Goal: Transaction & Acquisition: Register for event/course

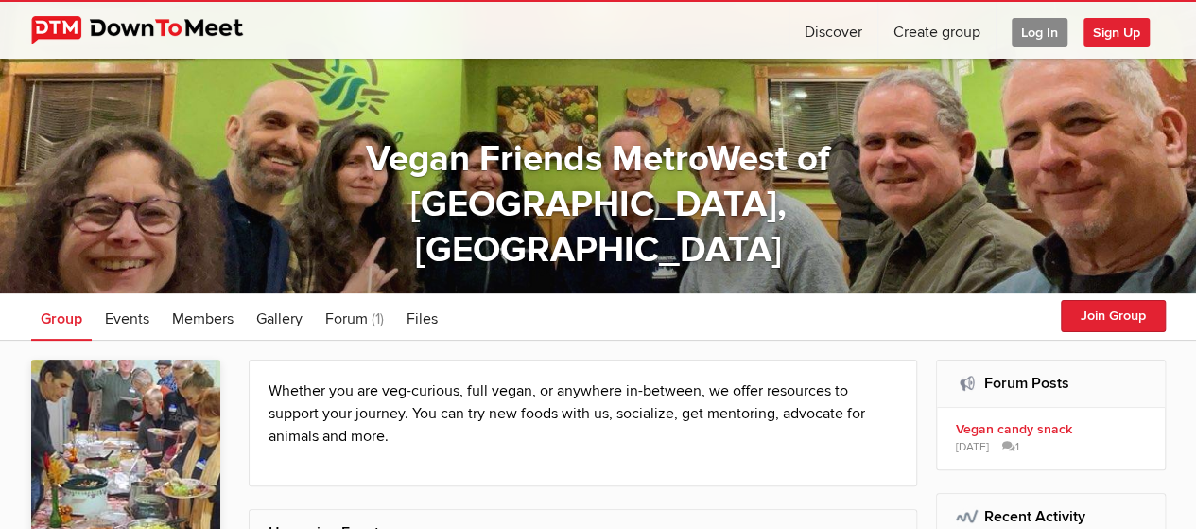
scroll to position [95, 0]
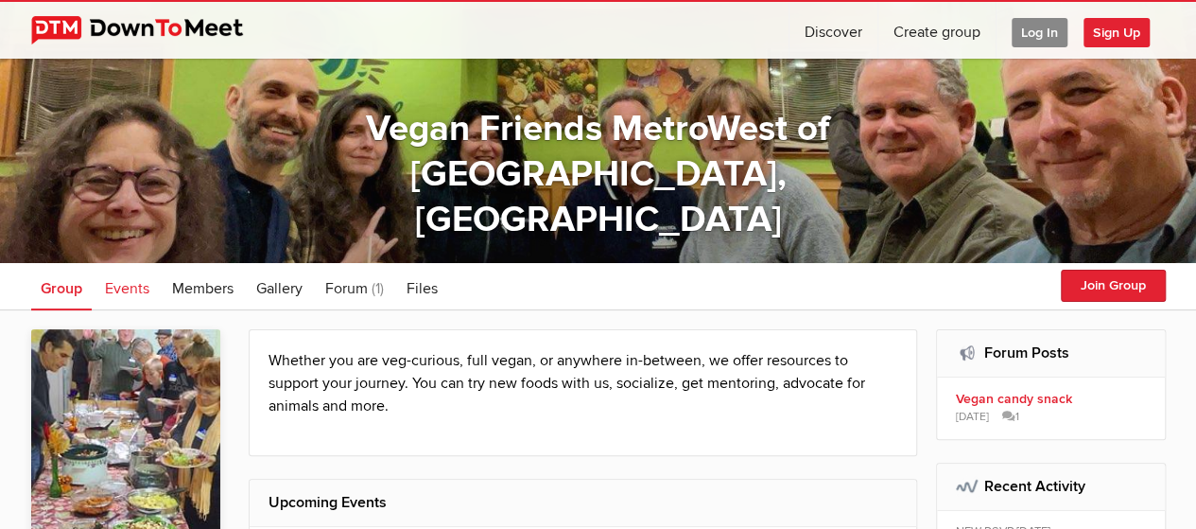
click at [125, 285] on span "Events" at bounding box center [127, 288] width 44 height 19
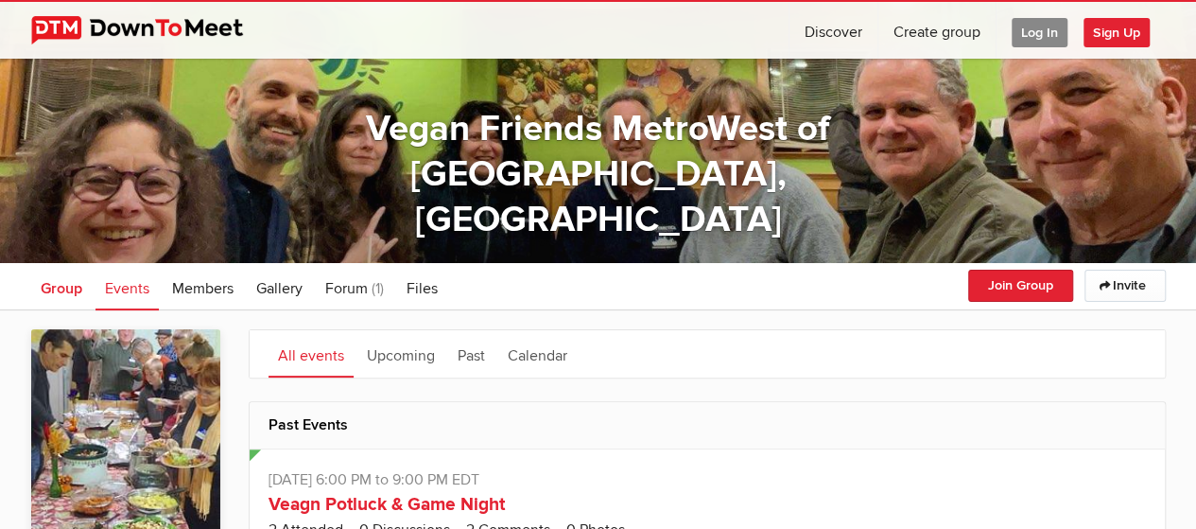
click at [57, 286] on span "Group" at bounding box center [62, 288] width 42 height 19
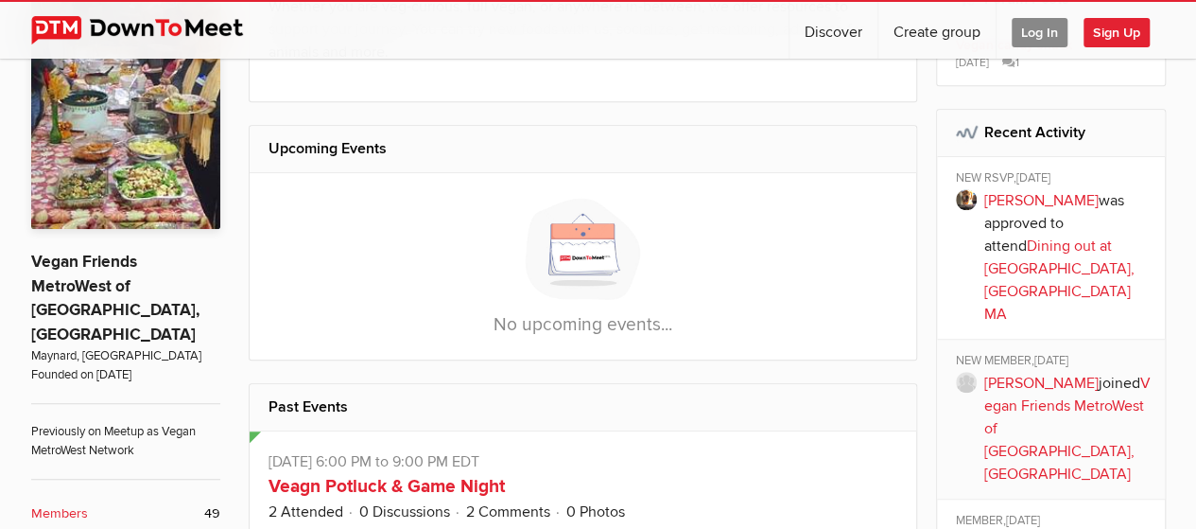
scroll to position [284, 0]
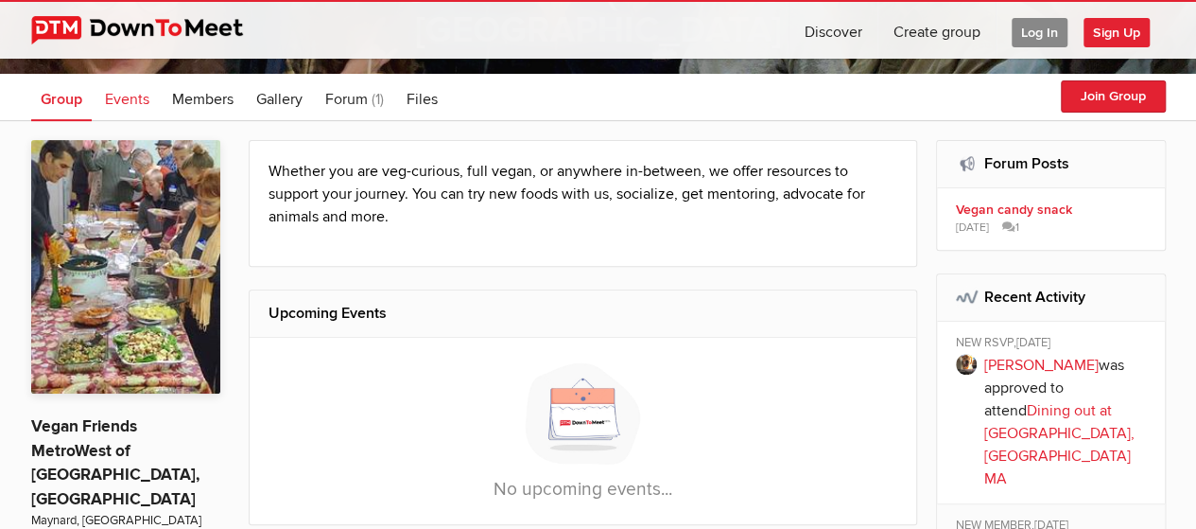
click at [118, 97] on span "Events" at bounding box center [127, 99] width 44 height 19
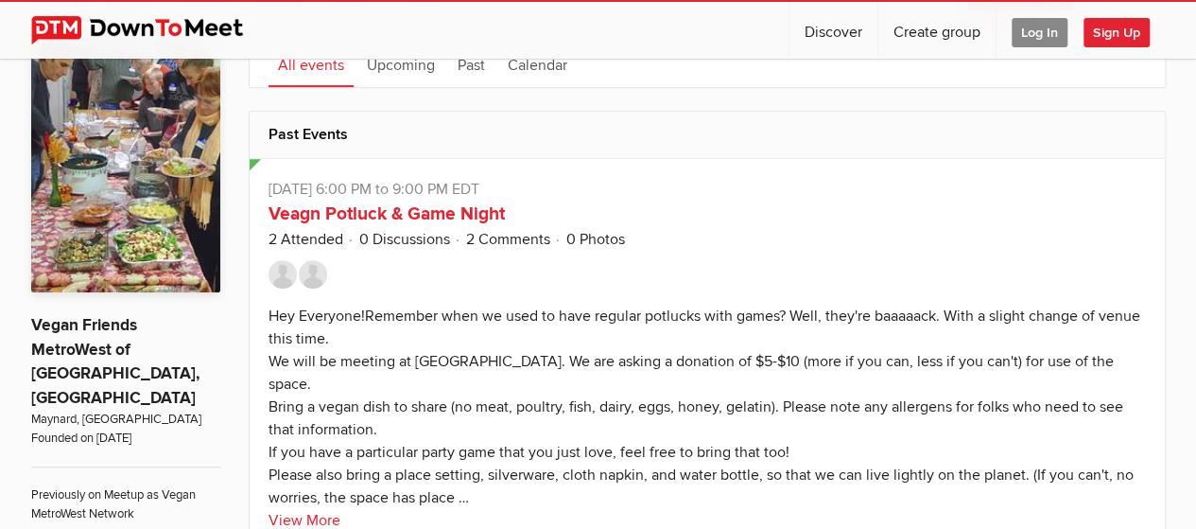
scroll to position [284, 0]
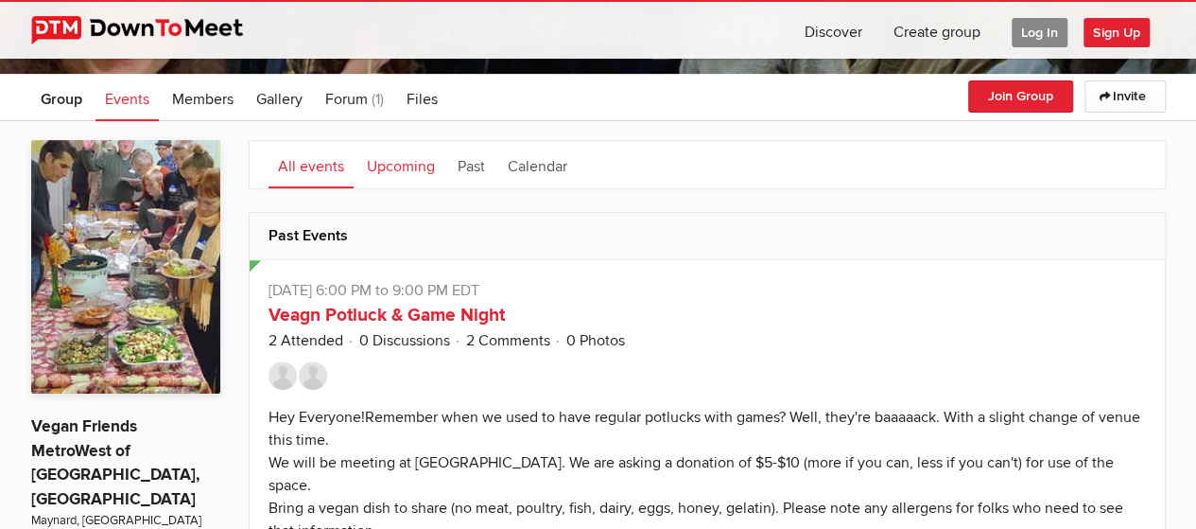
click at [388, 163] on link "Upcoming" at bounding box center [400, 164] width 87 height 47
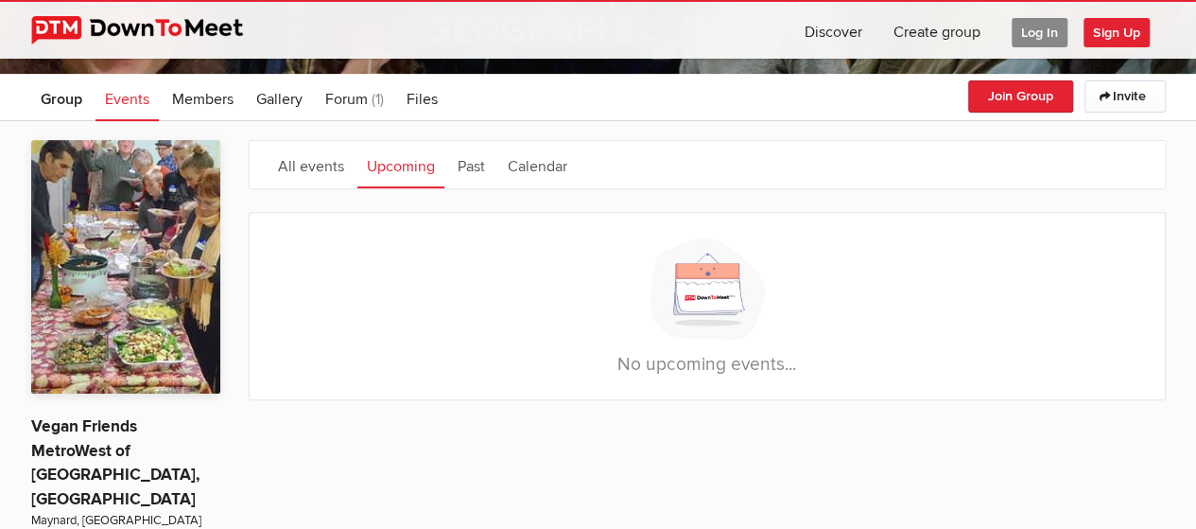
click at [1030, 33] on span "Log In" at bounding box center [1040, 32] width 56 height 29
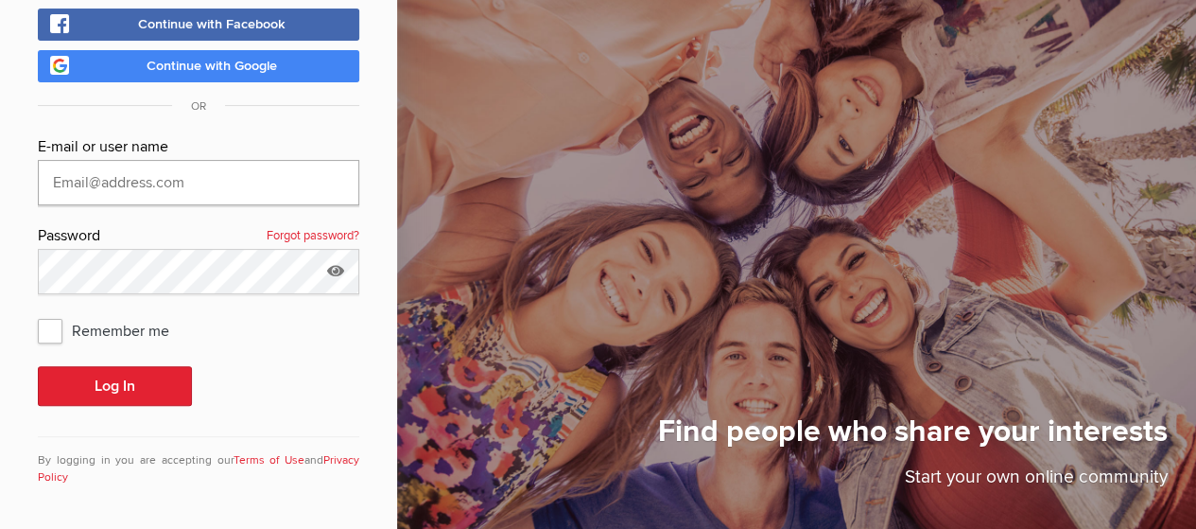
click at [248, 171] on input "text" at bounding box center [199, 182] width 322 height 45
type input "[EMAIL_ADDRESS][DOMAIN_NAME]"
click at [38, 366] on button "Log In" at bounding box center [115, 386] width 154 height 40
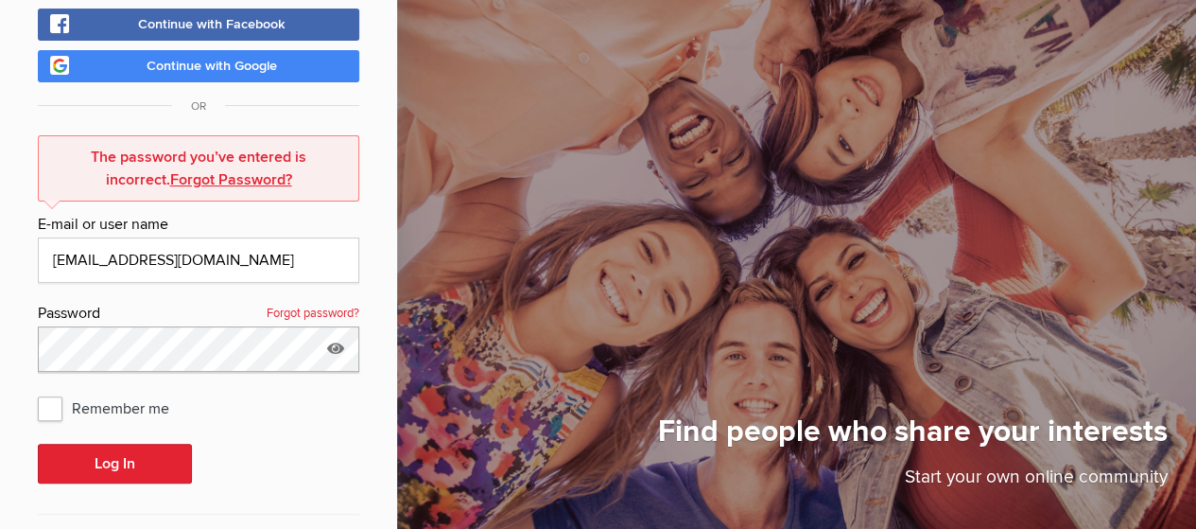
scroll to position [198, 0]
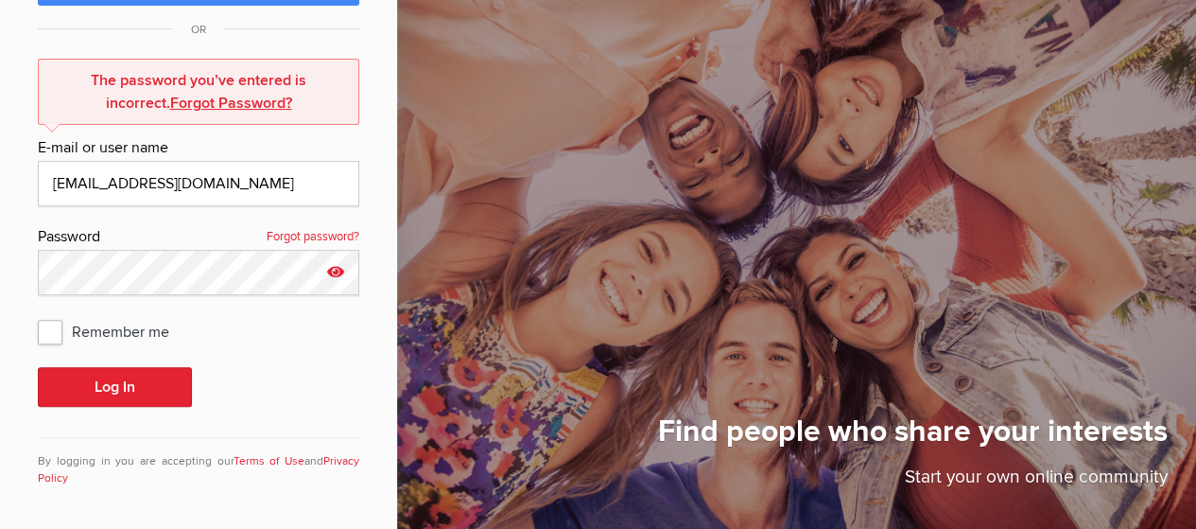
click at [332, 264] on icon at bounding box center [336, 272] width 28 height 44
click at [182, 264] on input "MeetMeet81!" at bounding box center [199, 272] width 322 height 45
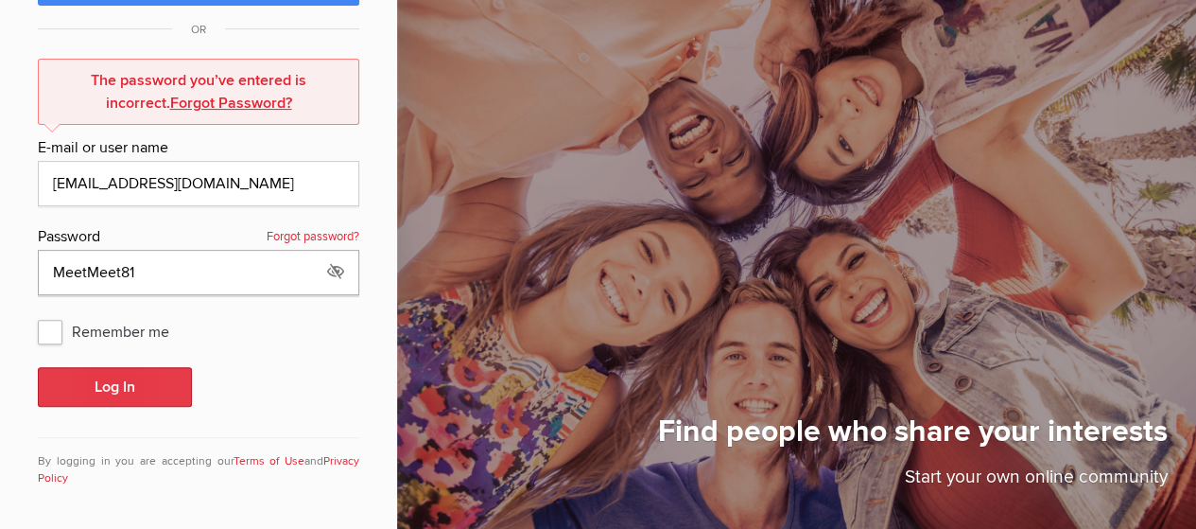
type input "MeetMeet81"
click at [97, 380] on button "Log In" at bounding box center [115, 387] width 154 height 40
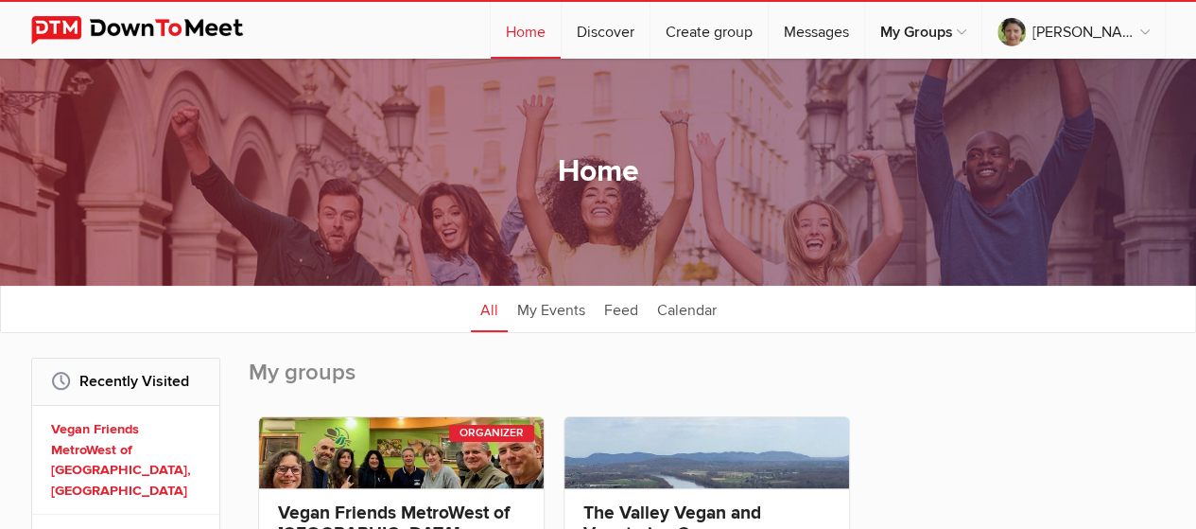
scroll to position [95, 0]
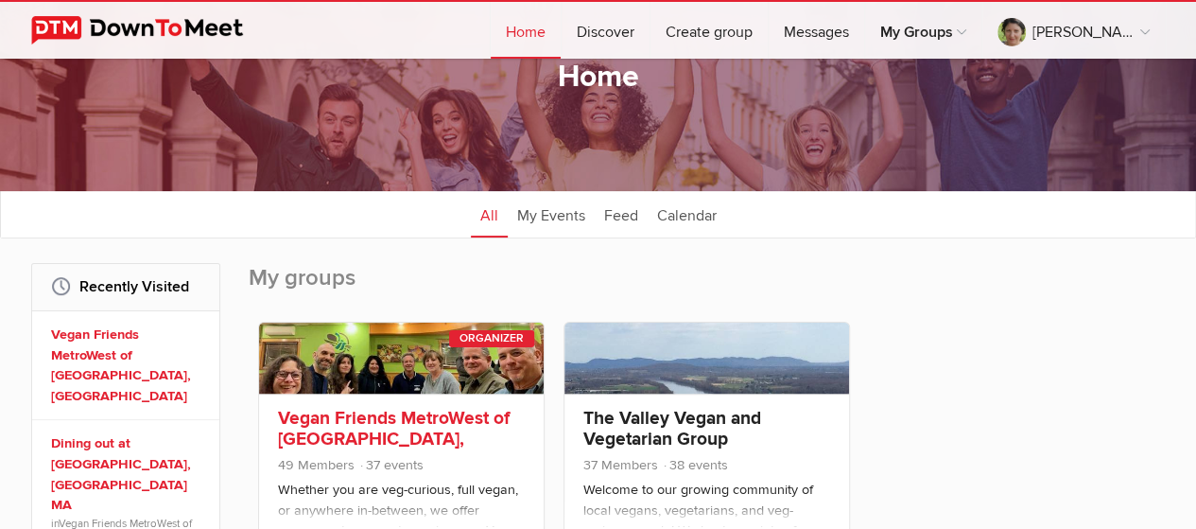
click at [350, 423] on link "Vegan Friends MetroWest of [GEOGRAPHIC_DATA], [GEOGRAPHIC_DATA]" at bounding box center [394, 439] width 232 height 64
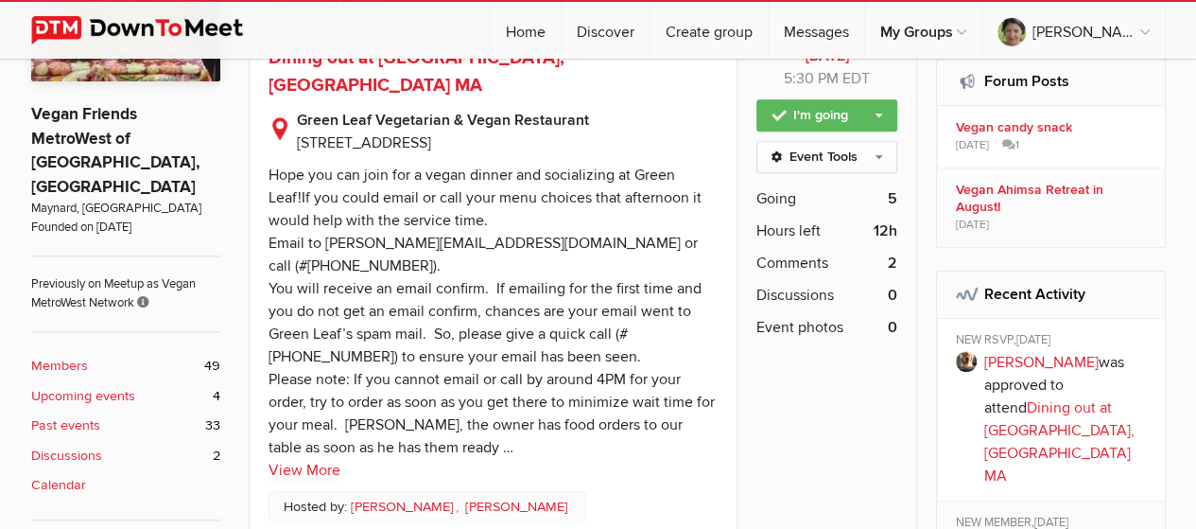
scroll to position [567, 0]
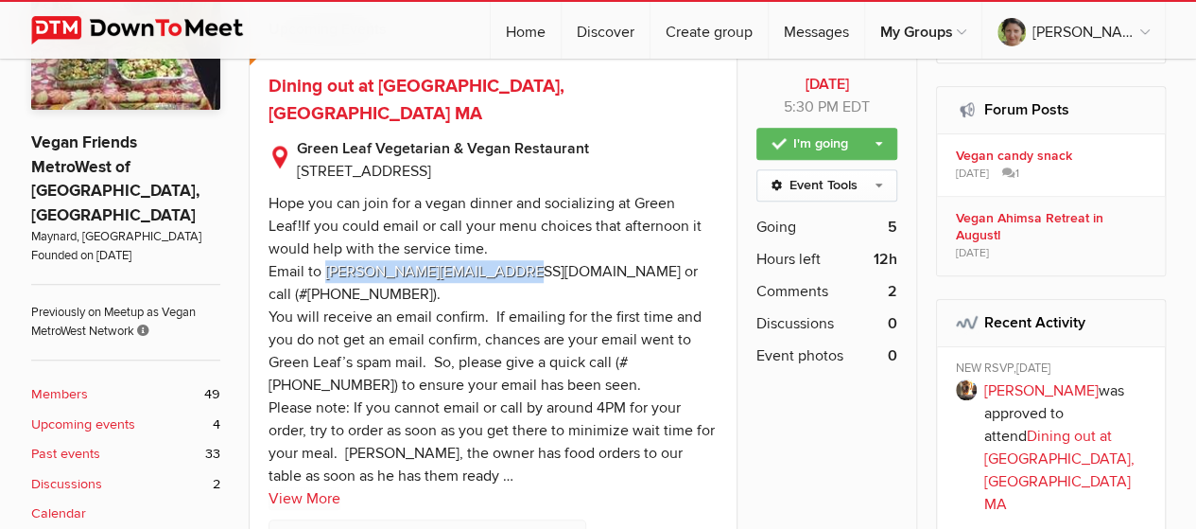
drag, startPoint x: 325, startPoint y: 241, endPoint x: 506, endPoint y: 236, distance: 180.7
click at [506, 236] on div "Hope you can join for a vegan dinner and socializing at Green Leaf!If you could…" at bounding box center [492, 339] width 446 height 291
copy div "[PERSON_NAME][EMAIL_ADDRESS][DOMAIN_NAME]"
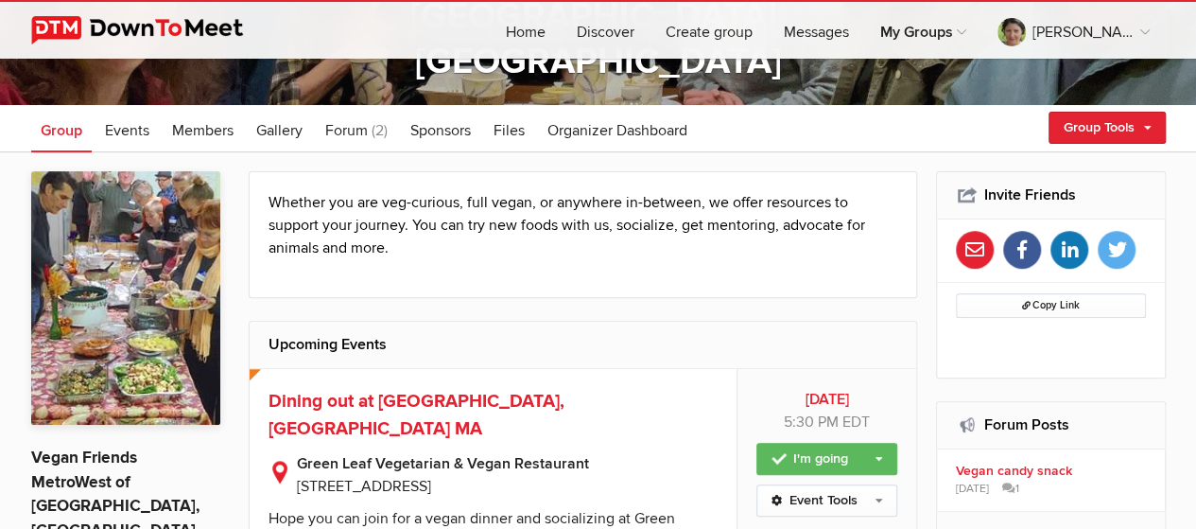
scroll to position [0, 0]
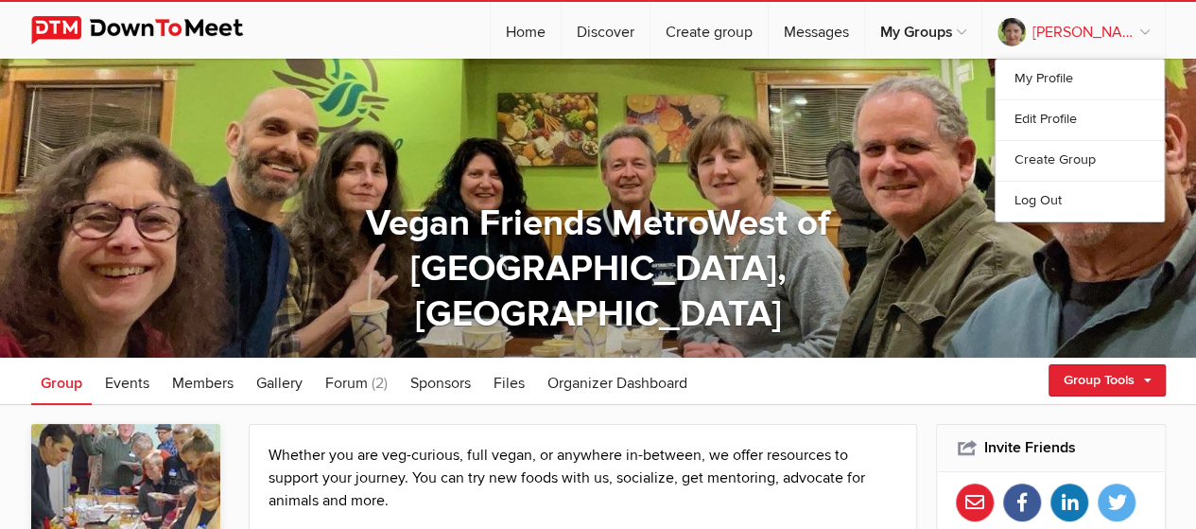
click at [1113, 21] on link "[PERSON_NAME]" at bounding box center [1074, 30] width 183 height 57
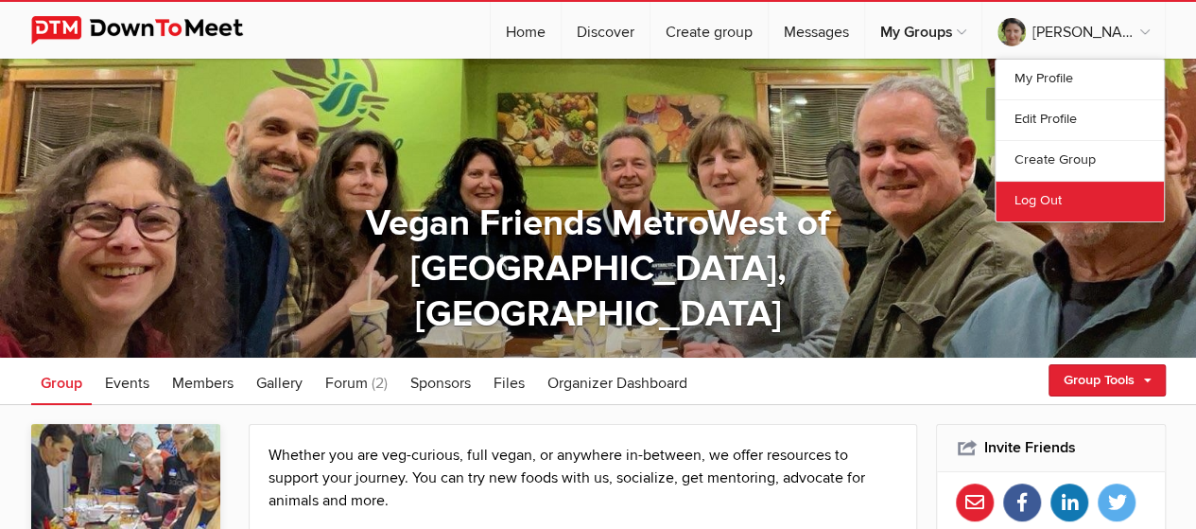
click at [1047, 201] on link "Log Out" at bounding box center [1080, 201] width 168 height 41
